Goal: Task Accomplishment & Management: Manage account settings

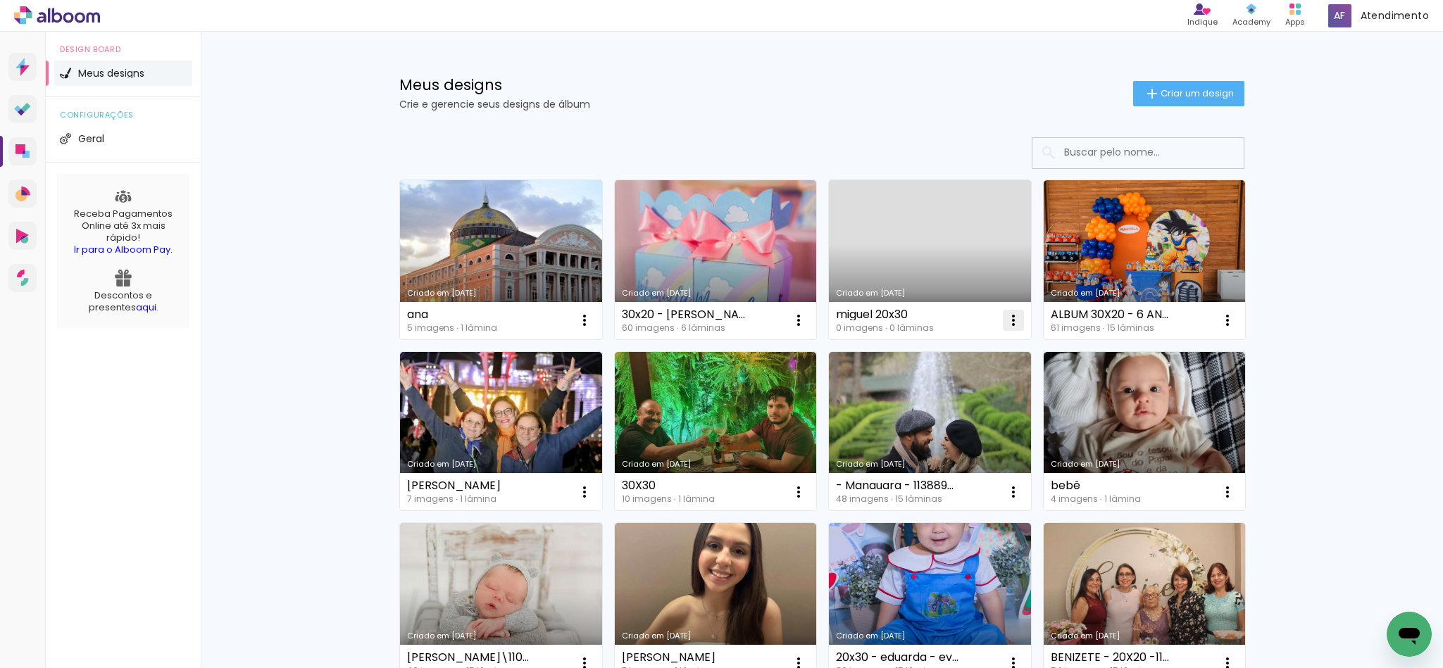
click at [1008, 318] on iron-icon at bounding box center [1013, 320] width 17 height 17
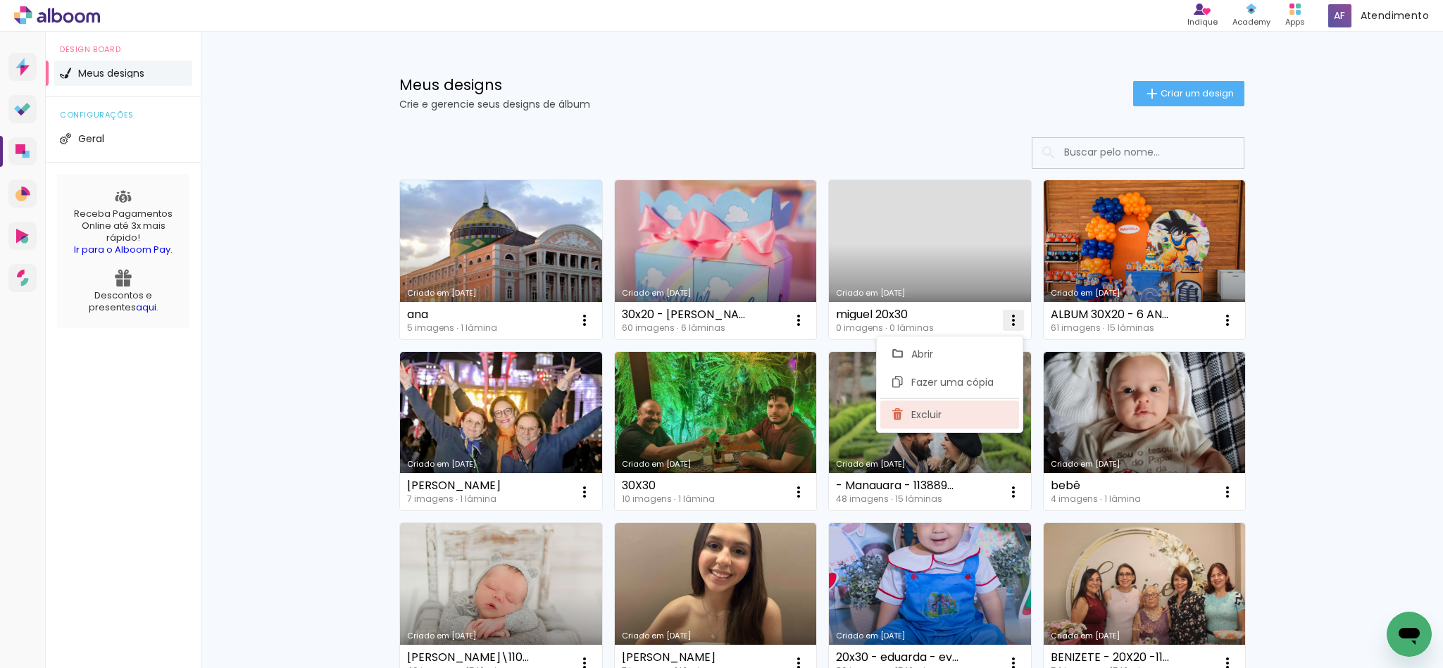
click at [947, 423] on paper-item "Excluir" at bounding box center [949, 415] width 139 height 28
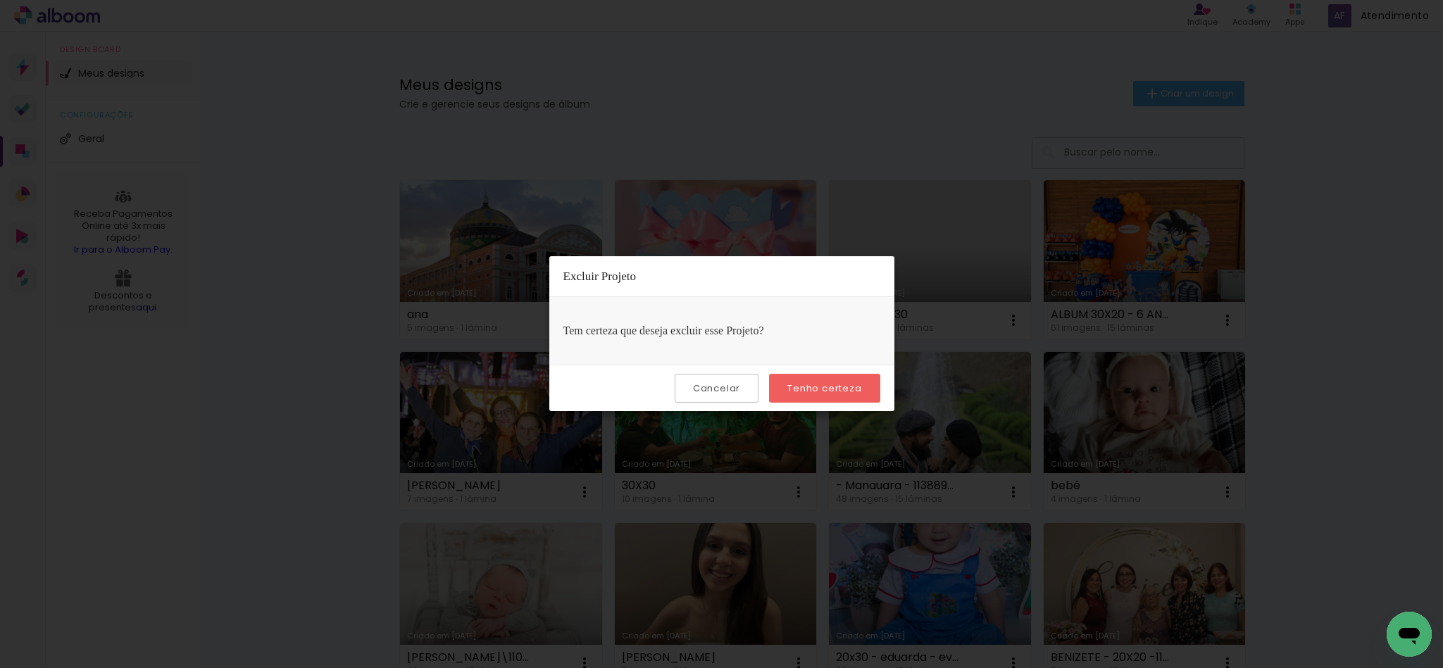
click at [0, 0] on slot "Tenho certeza" at bounding box center [0, 0] width 0 height 0
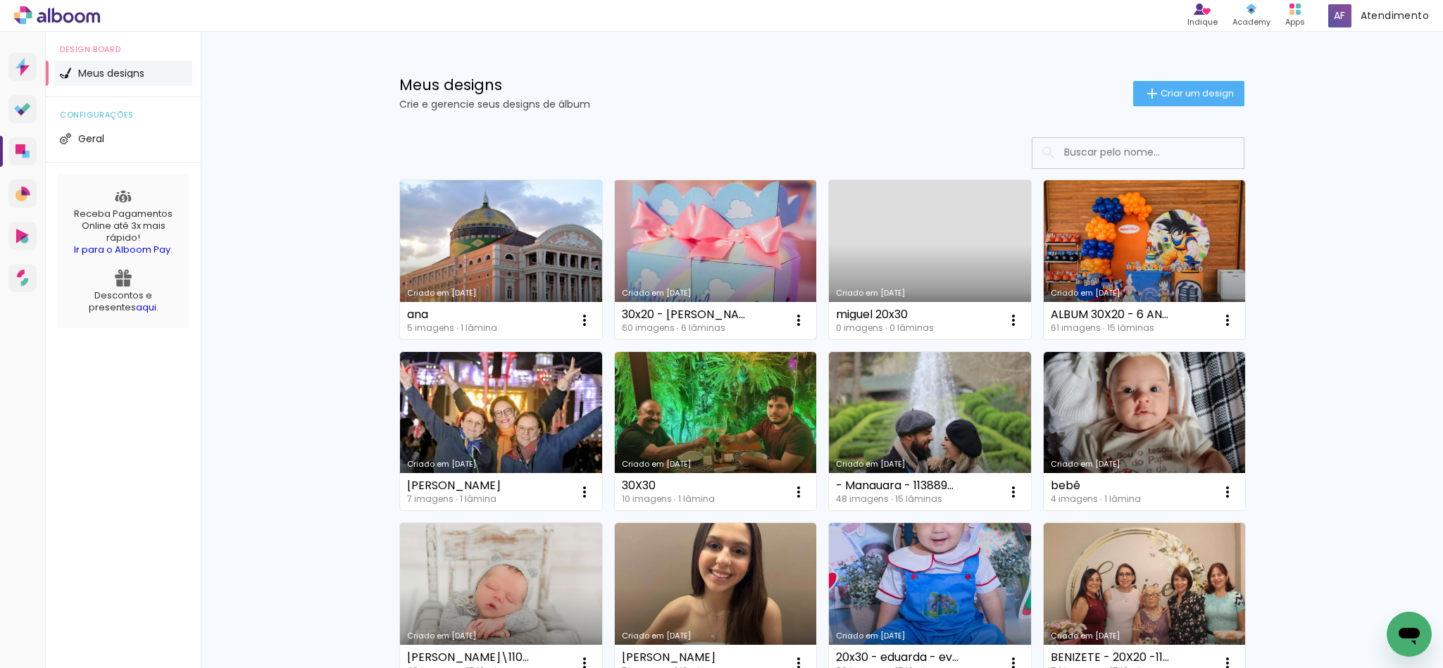
click at [731, 286] on link "Criado em [DATE]" at bounding box center [716, 259] width 202 height 159
